Goal: Find specific fact: Find specific fact

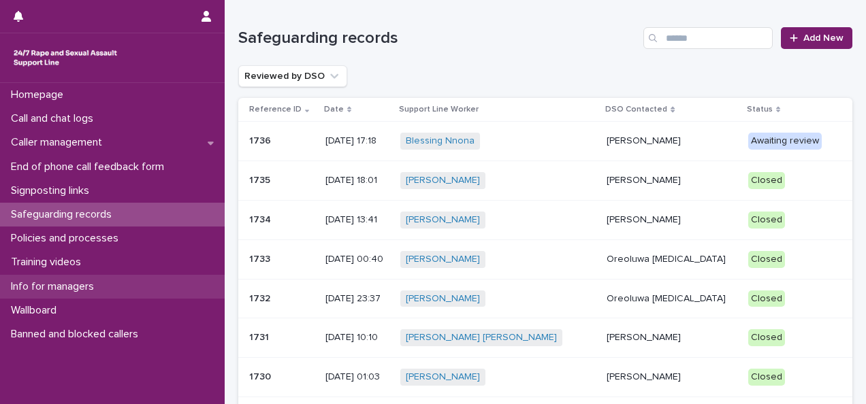
click at [80, 282] on p "Info for managers" at bounding box center [54, 287] width 99 height 13
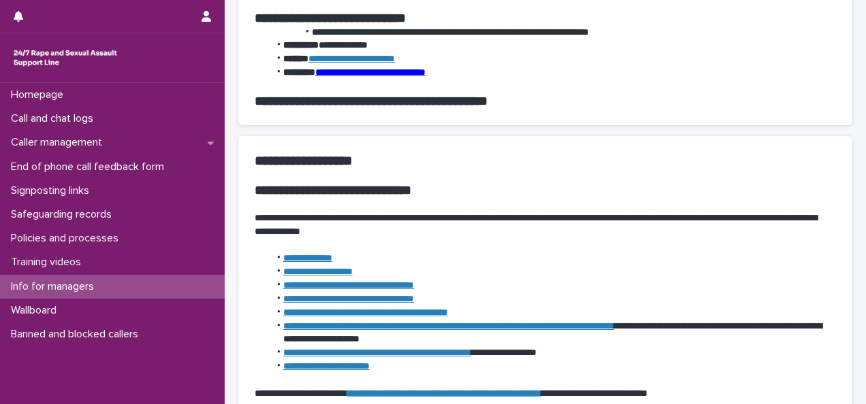
scroll to position [613, 0]
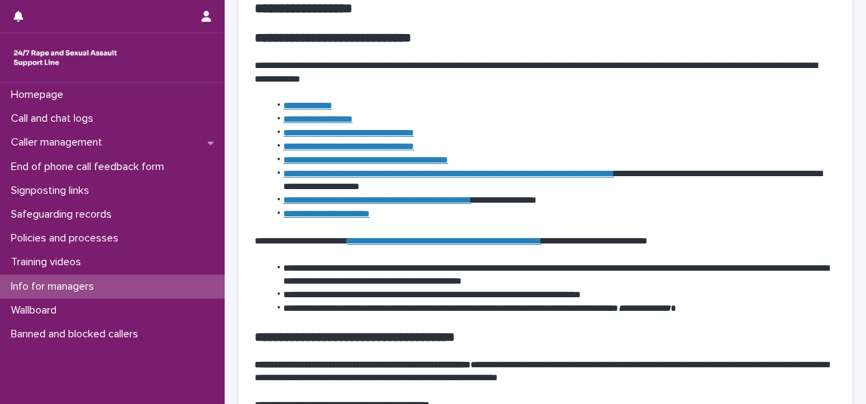
click at [513, 244] on link "**********" at bounding box center [444, 241] width 194 height 10
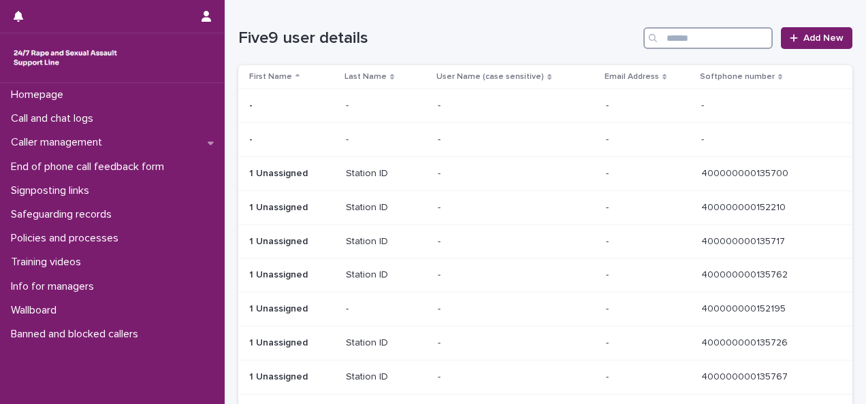
click at [708, 36] on input "Search" at bounding box center [707, 38] width 129 height 22
type input "***"
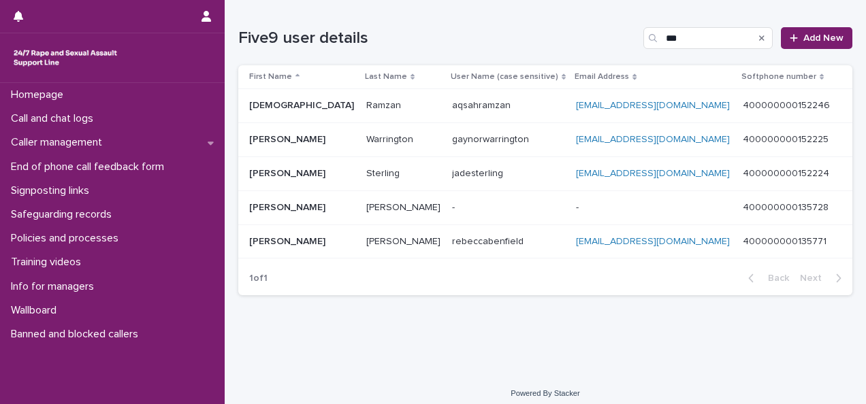
click at [366, 202] on p at bounding box center [403, 208] width 75 height 12
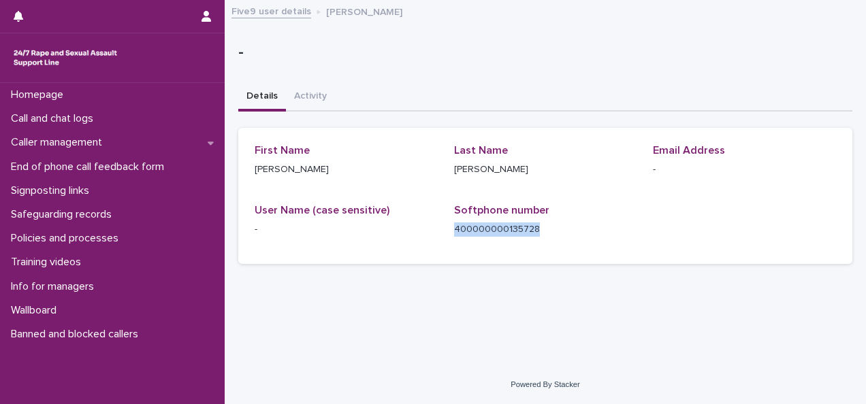
drag, startPoint x: 546, startPoint y: 226, endPoint x: 452, endPoint y: 232, distance: 94.2
click at [452, 232] on div "First Name Lou Last Name Pickford Email Address - User Name (case sensitive) - …" at bounding box center [546, 196] width 582 height 104
copy p "400000000135728"
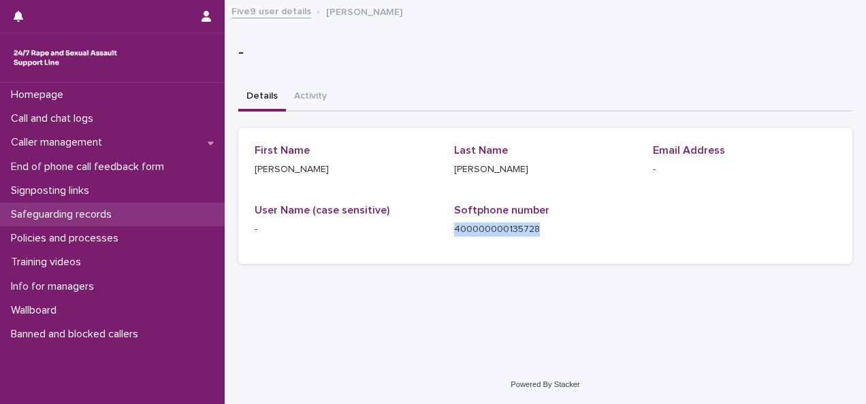
click at [90, 214] on p "Safeguarding records" at bounding box center [63, 214] width 117 height 13
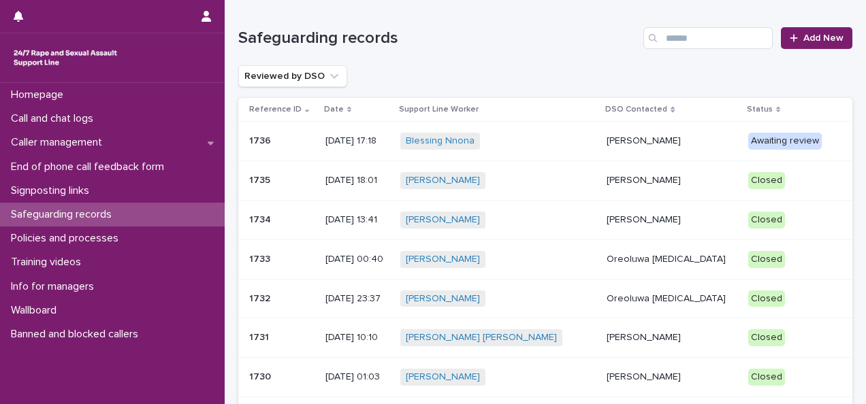
click at [661, 144] on p "[PERSON_NAME]" at bounding box center [672, 142] width 131 height 12
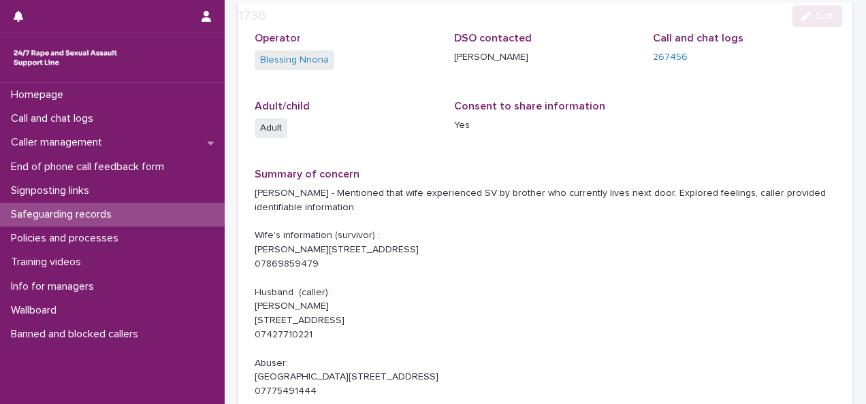
scroll to position [204, 0]
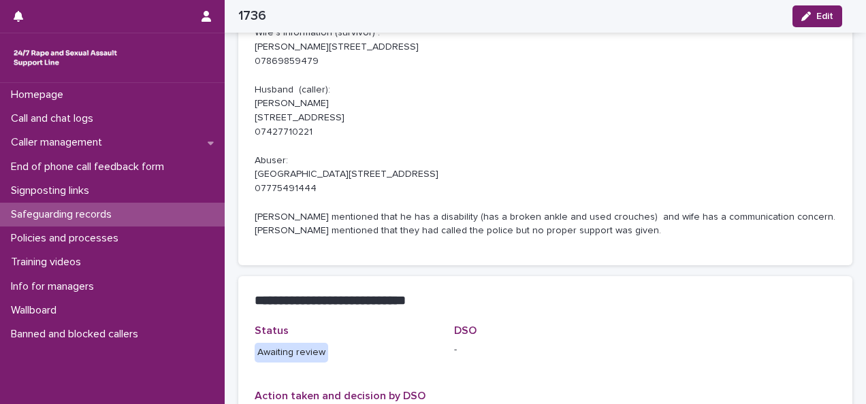
drag, startPoint x: 507, startPoint y: 103, endPoint x: 503, endPoint y: 188, distance: 85.2
